Goal: Information Seeking & Learning: Learn about a topic

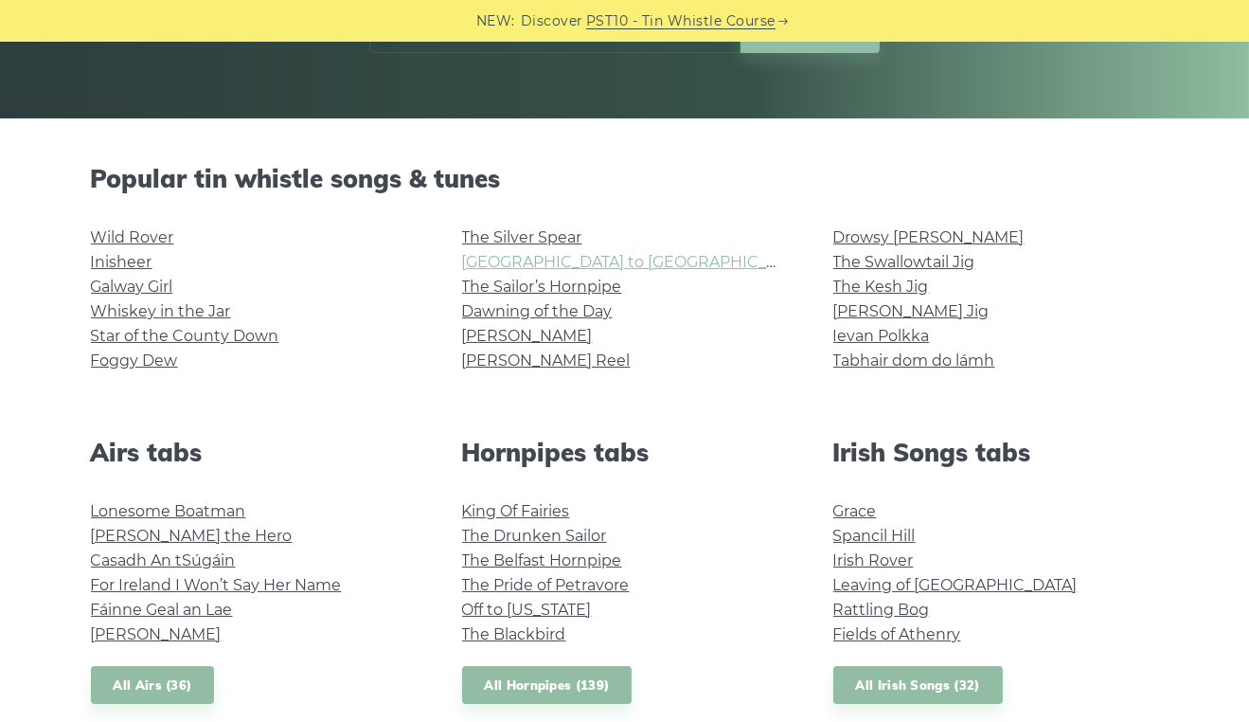
click at [525, 263] on link "Rocky Road to Dublin" at bounding box center [636, 262] width 349 height 18
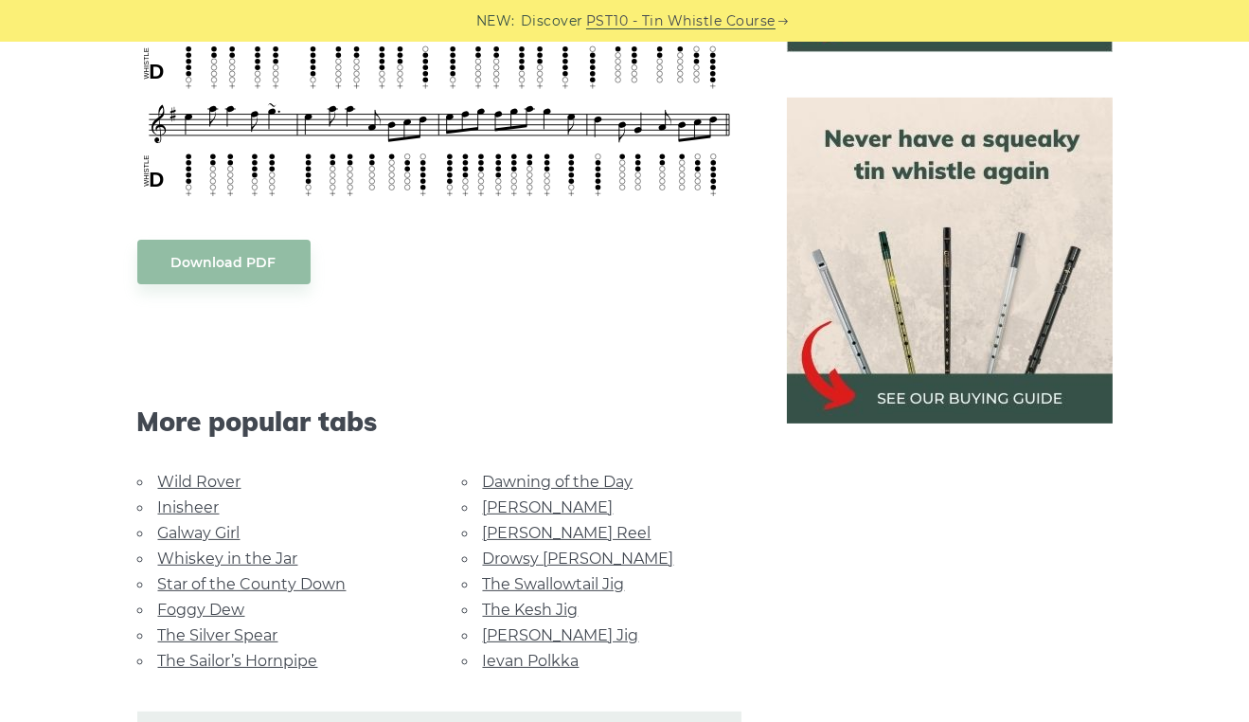
scroll to position [852, 0]
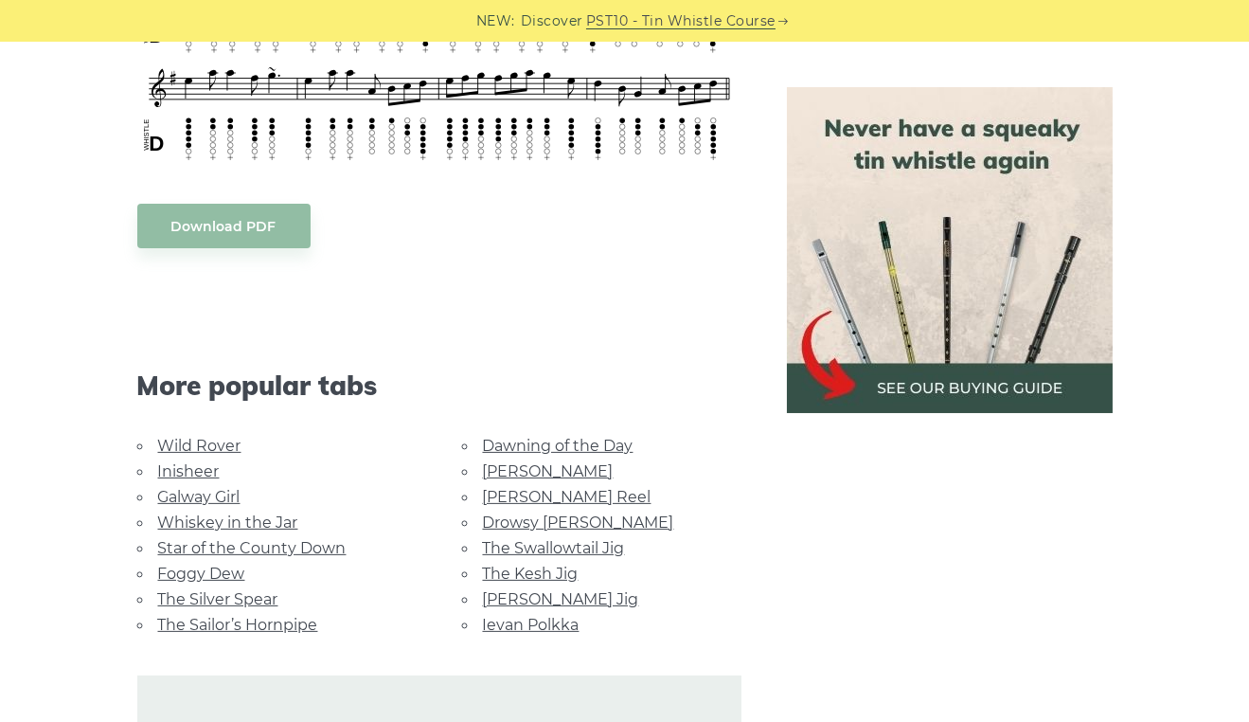
click at [192, 564] on link "Foggy Dew" at bounding box center [201, 573] width 87 height 18
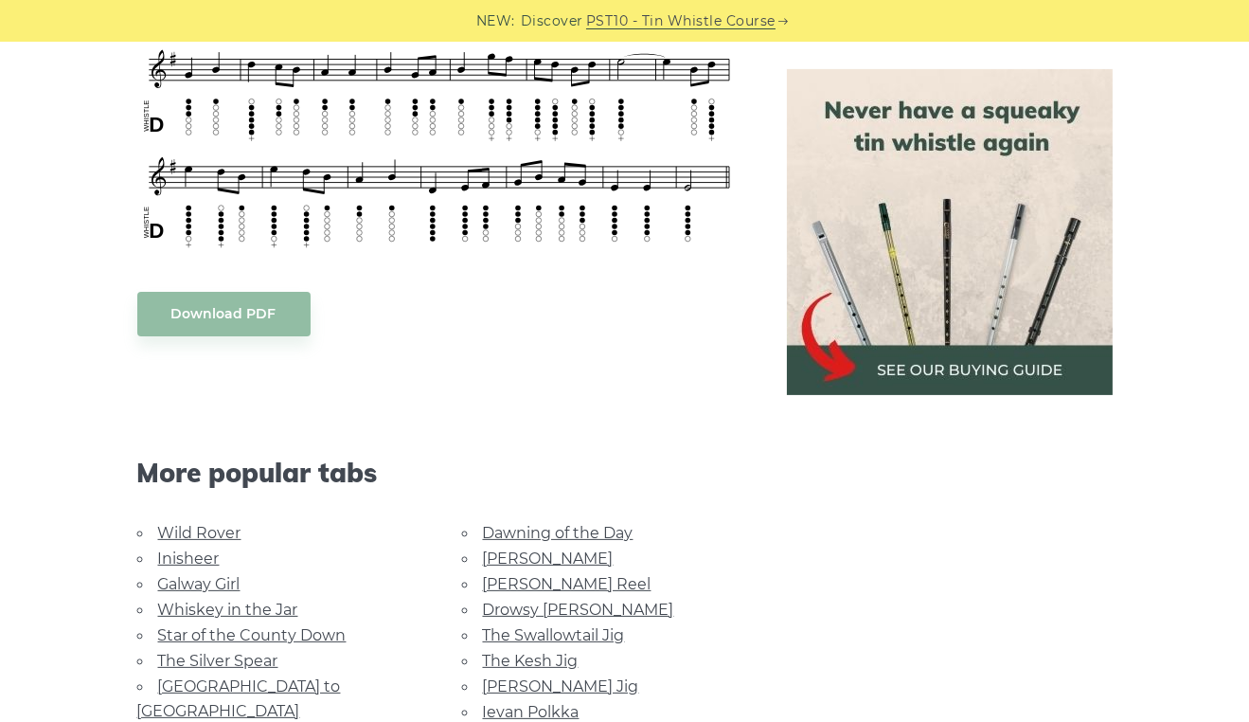
scroll to position [852, 0]
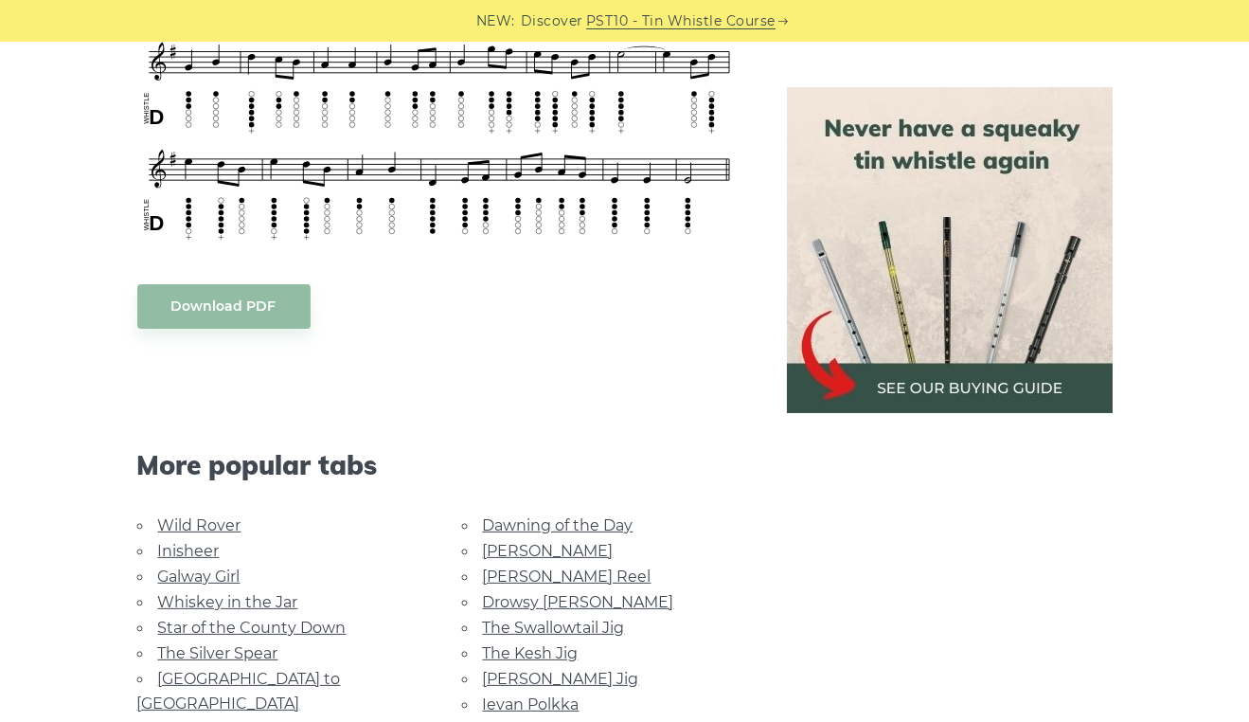
click at [929, 331] on img at bounding box center [950, 250] width 326 height 326
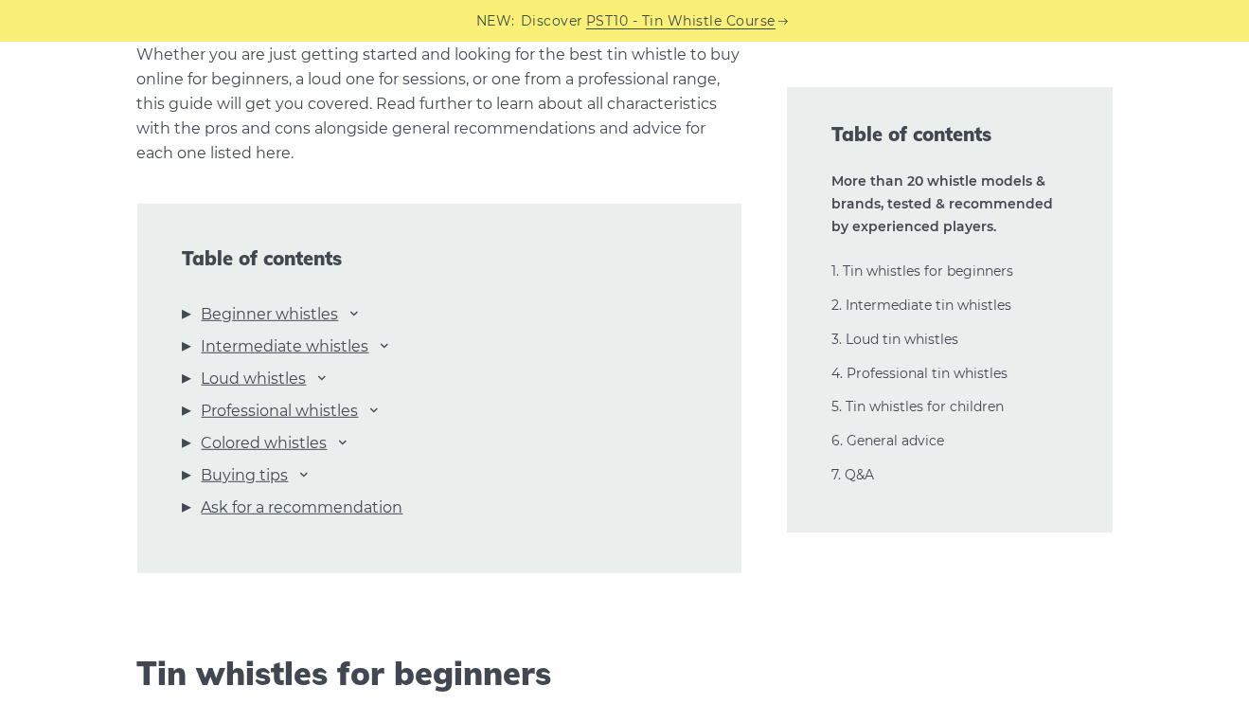
scroll to position [1989, 0]
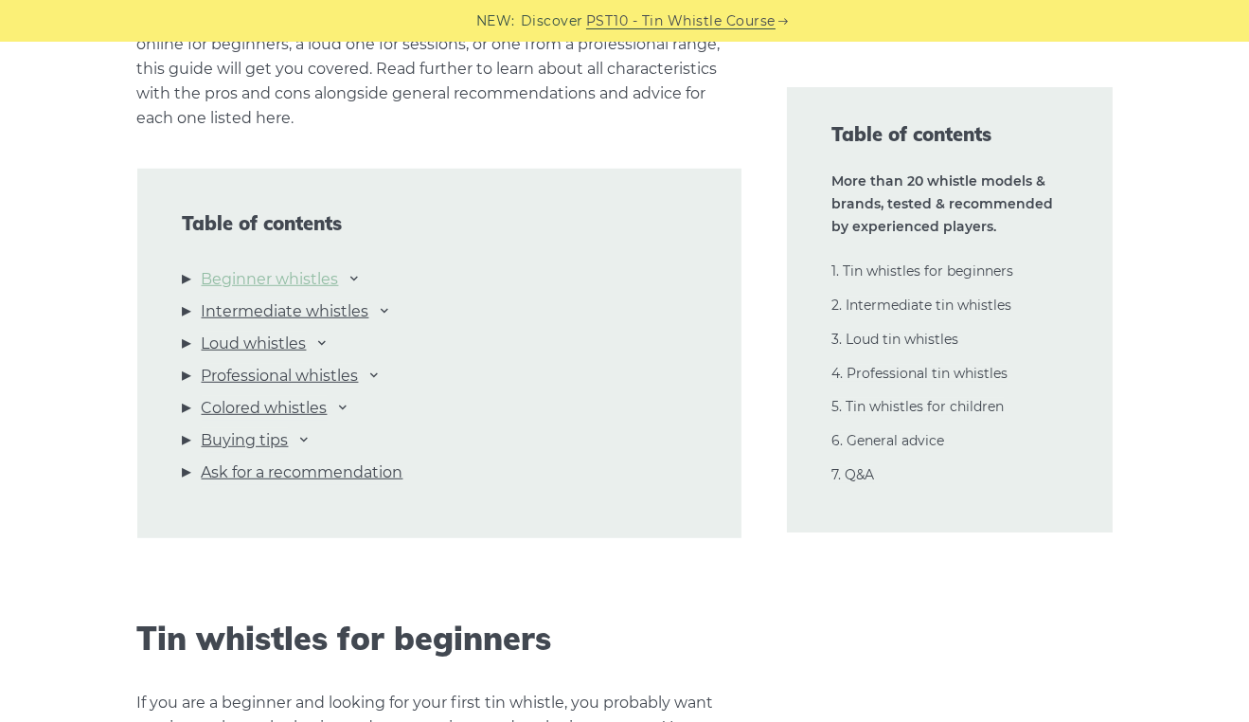
click at [314, 274] on link "Beginner whistles" at bounding box center [270, 279] width 137 height 25
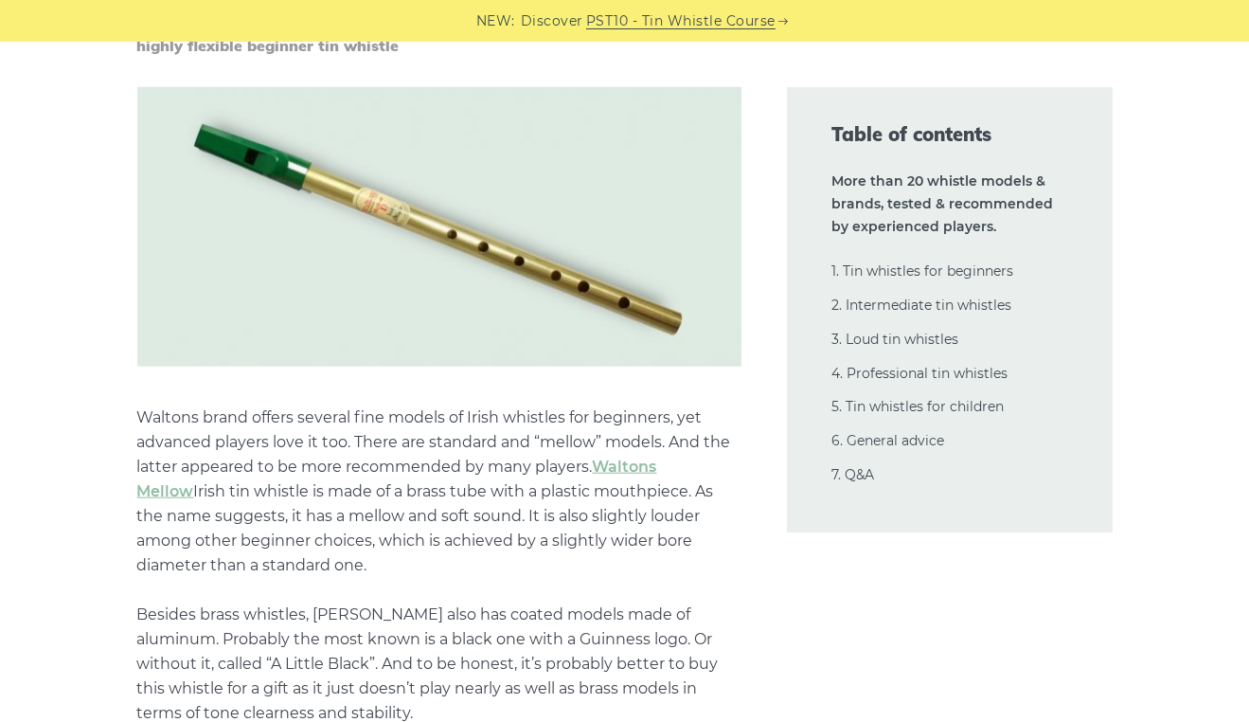
scroll to position [3296, 0]
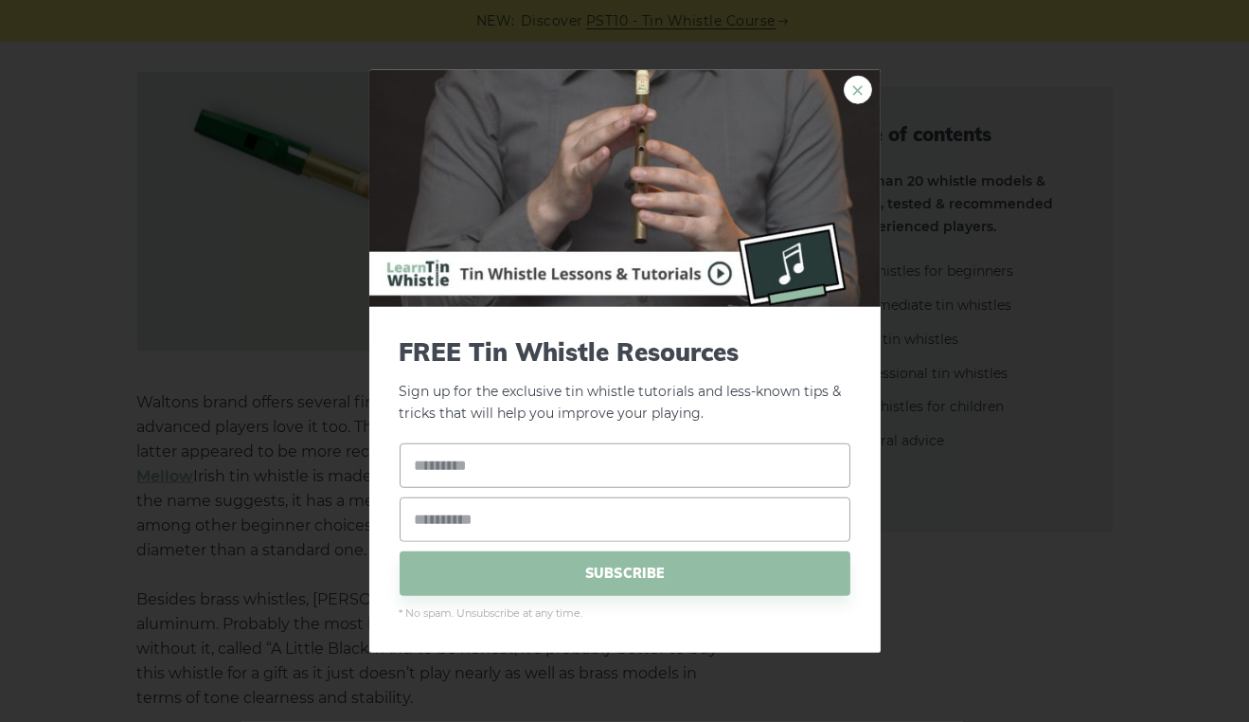
click at [861, 91] on link "×" at bounding box center [858, 90] width 28 height 28
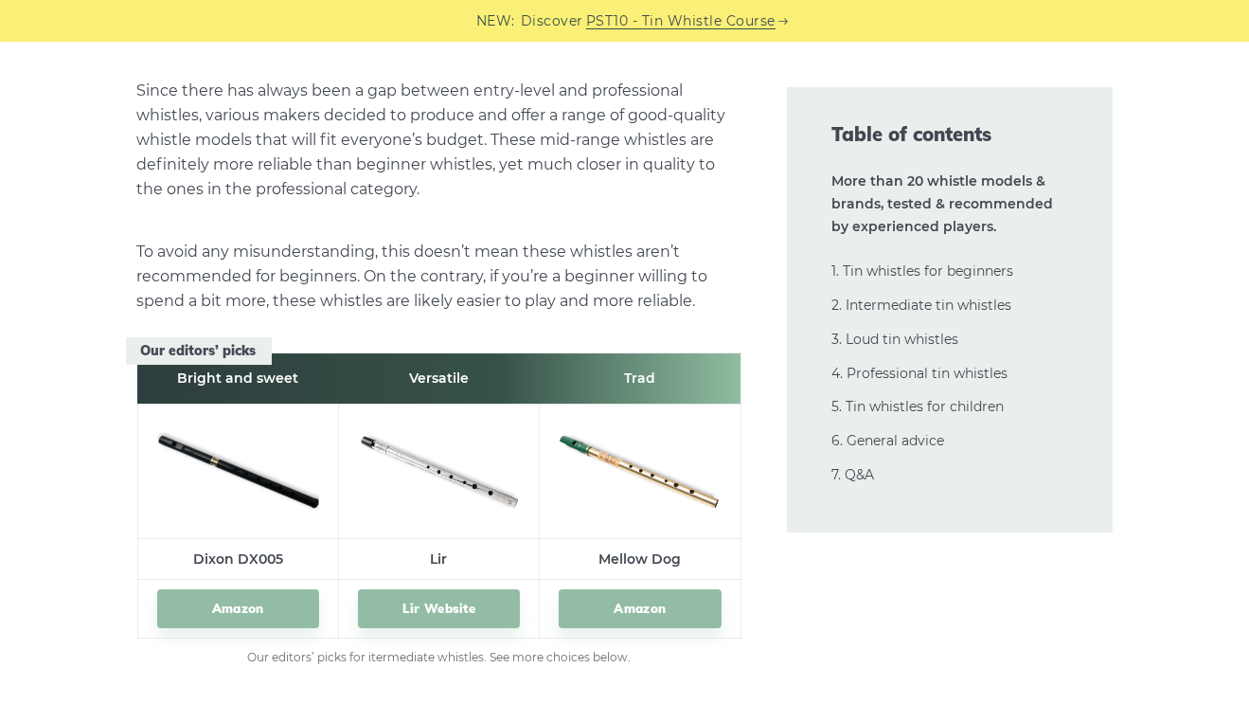
scroll to position [10494, 0]
